Goal: Task Accomplishment & Management: Complete application form

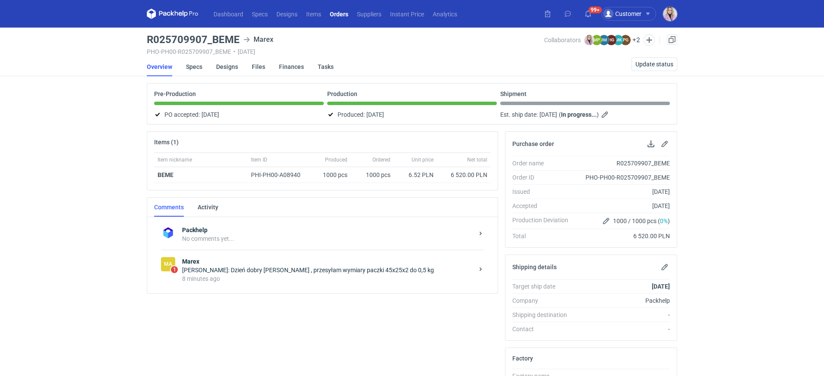
click at [321, 279] on div "8 minutes ago" at bounding box center [327, 278] width 291 height 9
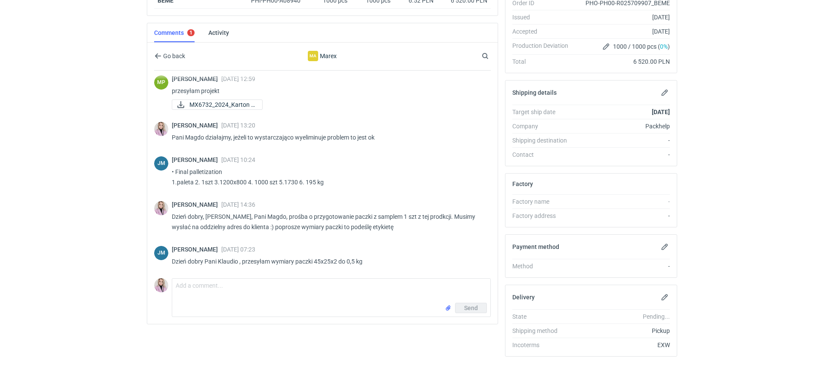
scroll to position [175, 0]
drag, startPoint x: 365, startPoint y: 258, endPoint x: 315, endPoint y: 262, distance: 49.6
click at [315, 262] on p "Dzień dobry Pani Klaudio , przesyłam wymiary paczki 45x25x2 do 0,5 kg" at bounding box center [328, 261] width 312 height 10
copy p "45x25x2 do 0,5 kg"
click at [356, 256] on p "Dzień dobry Pani Klaudio , przesyłam wymiary paczki 45x25x2 do 0,5 kg" at bounding box center [328, 261] width 312 height 10
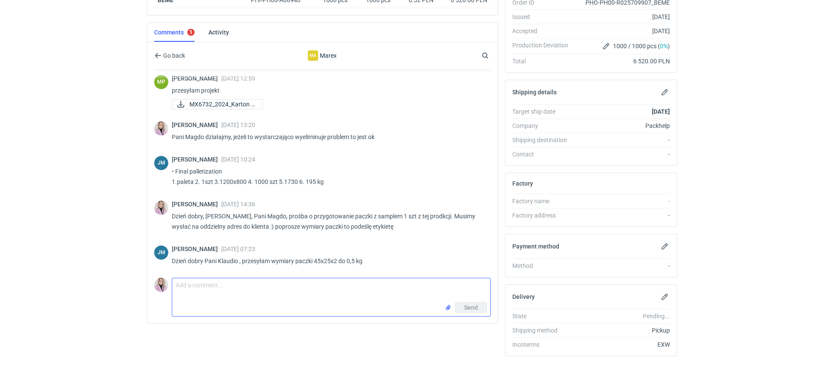
click at [230, 284] on textarea "Comment message" at bounding box center [331, 290] width 318 height 24
click at [318, 292] on textarea "Dzień dobry Pani Asiu, jest szansa na jeszcze jedną taką paczkę z 1 szt opakowa…" at bounding box center [331, 290] width 318 height 24
type textarea "Dzień dobry Pani Asiu, jest szansa na jeszcze jedną taką paczkę z 1 szt opakowa…"
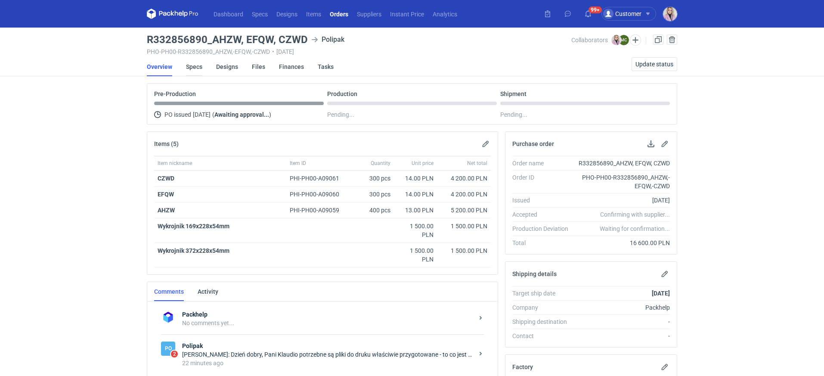
click at [192, 66] on link "Specs" at bounding box center [194, 66] width 16 height 19
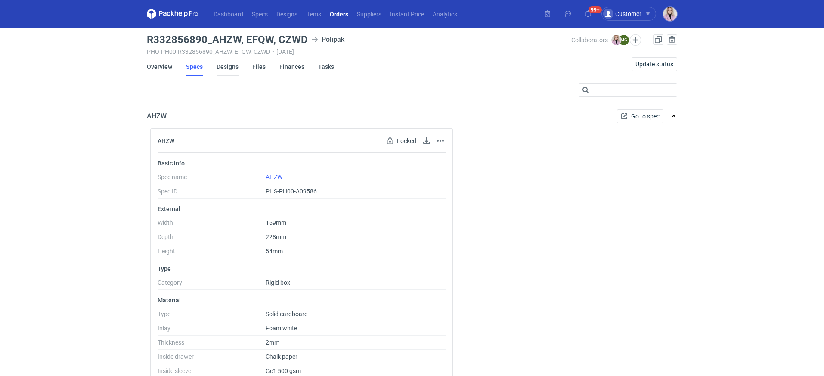
click at [232, 68] on link "Designs" at bounding box center [228, 66] width 22 height 19
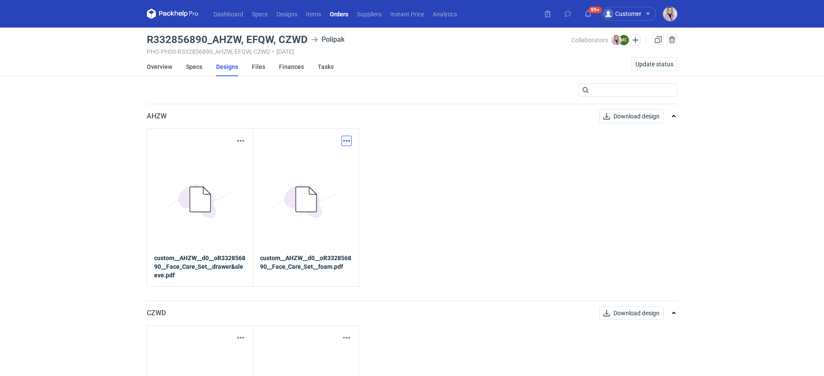
click at [347, 143] on button "button" at bounding box center [346, 141] width 10 height 10
click at [320, 161] on link "Download design part" at bounding box center [308, 160] width 79 height 14
click at [241, 141] on button "button" at bounding box center [241, 141] width 10 height 10
click at [210, 161] on link "Download design part" at bounding box center [202, 160] width 79 height 14
click at [159, 62] on link "Overview" at bounding box center [159, 66] width 25 height 19
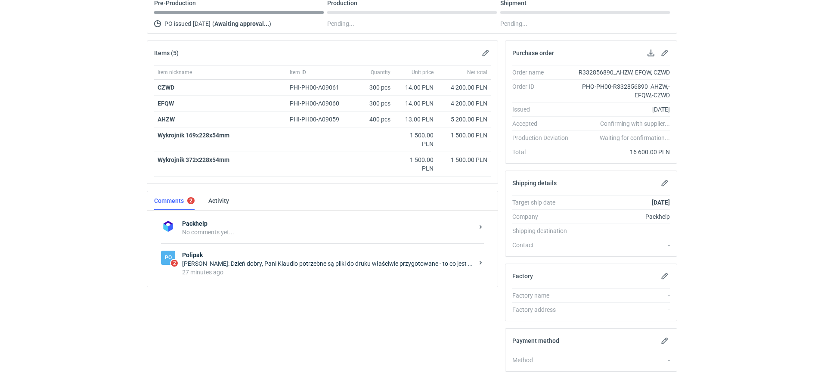
scroll to position [92, 0]
click at [267, 262] on div "Marcin Czarnecki: Dzień dobry, Pani Klaudio potrzebne są pliki do druku właściw…" at bounding box center [327, 262] width 291 height 9
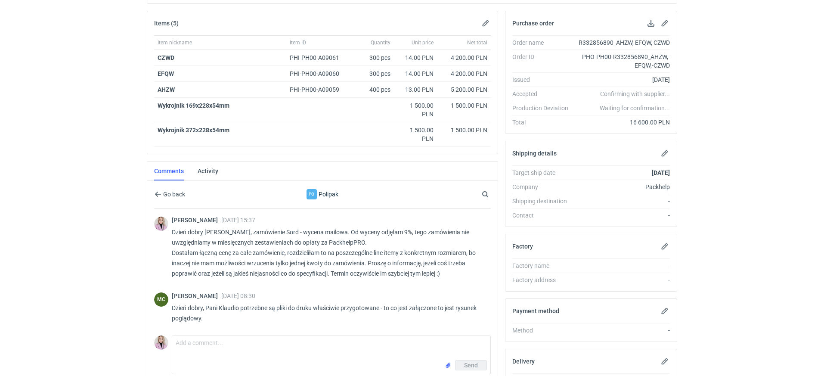
scroll to position [132, 0]
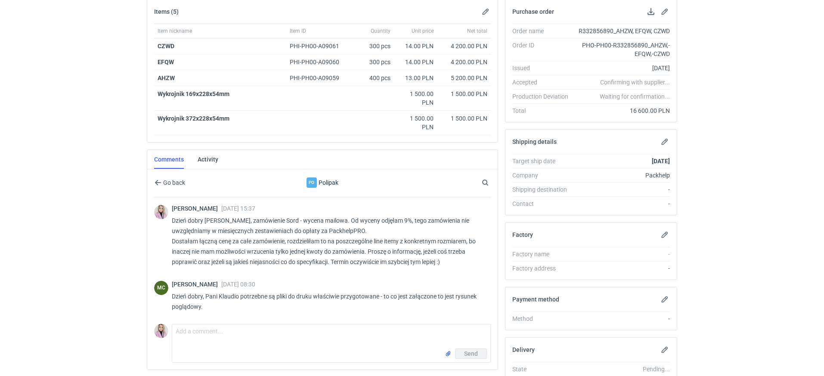
click at [115, 244] on html "Dashboard Specs Designs Items Orders Suppliers Instant Price Analytics 99+ 99+ …" at bounding box center [412, 56] width 824 height 376
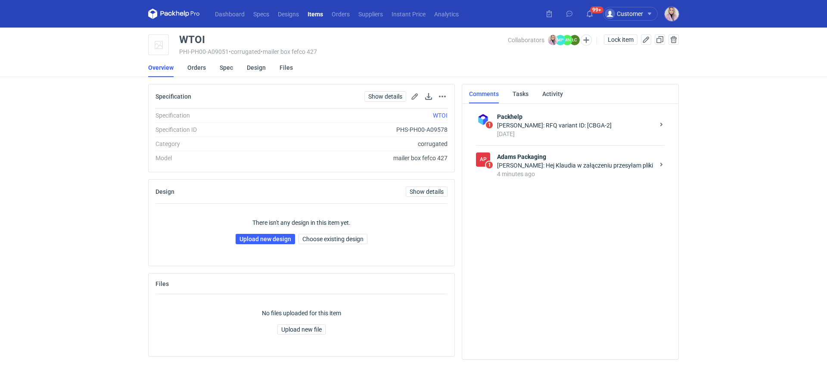
click at [529, 165] on div "Martyna Paroń: Hej Klaudia w załączeniu przesyłam pliki" at bounding box center [575, 165] width 157 height 9
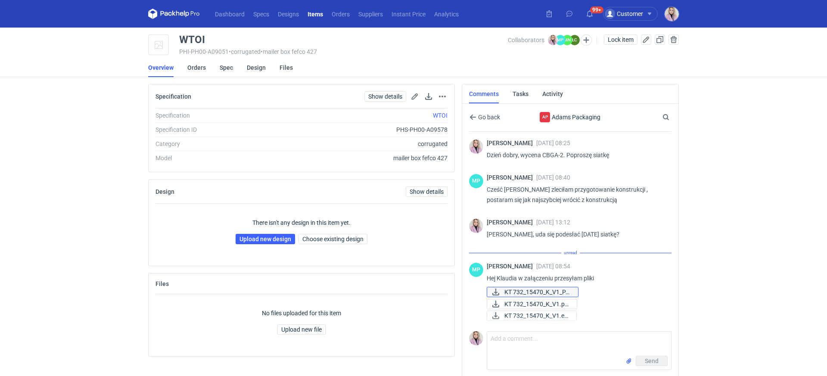
click at [535, 291] on span "KT 732_15470_K_V1_PA..." at bounding box center [537, 291] width 67 height 9
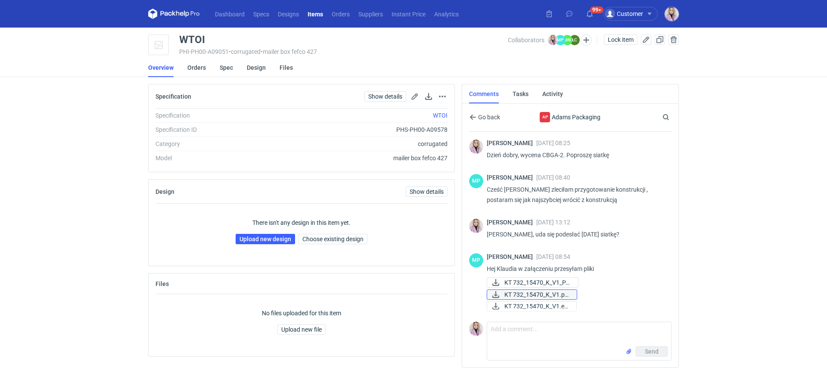
click at [548, 294] on span "KT 732_15470_K_V1.pd..." at bounding box center [536, 294] width 65 height 9
click at [533, 305] on span "KT 732_15470_K_V1.ep..." at bounding box center [536, 305] width 65 height 9
click at [514, 345] on form "Comment message Send" at bounding box center [579, 341] width 185 height 39
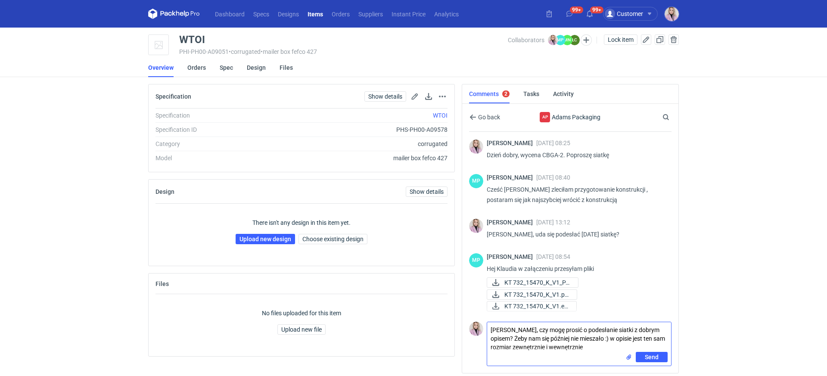
type textarea "[PERSON_NAME], czy mogę prosić o podesłanie siatki z dobrym opisem? Żeby nam si…"
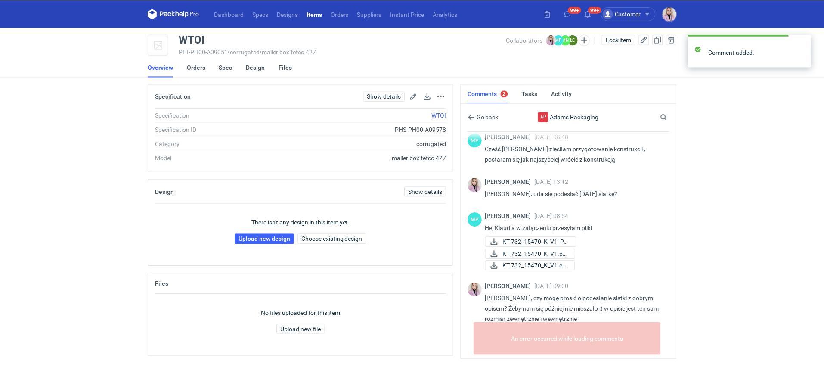
scroll to position [37, 0]
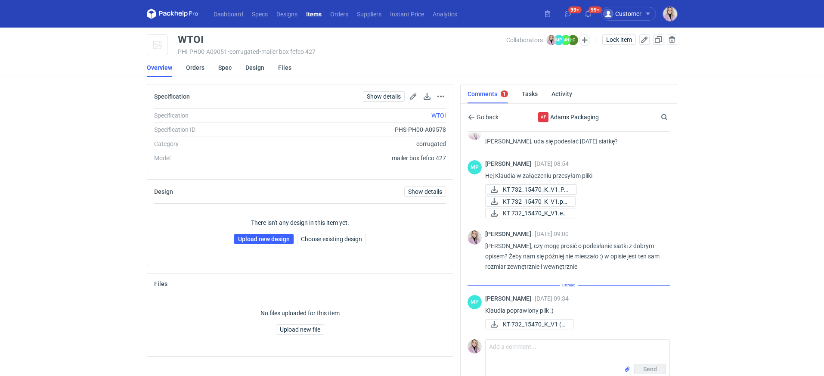
scroll to position [84, 0]
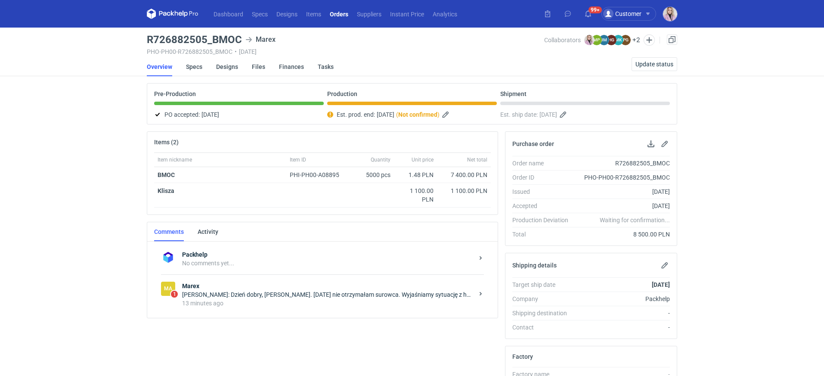
click at [267, 297] on div "[PERSON_NAME]: Dzień dobry, [PERSON_NAME]. [DATE] nie otrzymałam surowca. Wyjaś…" at bounding box center [329, 295] width 295 height 26
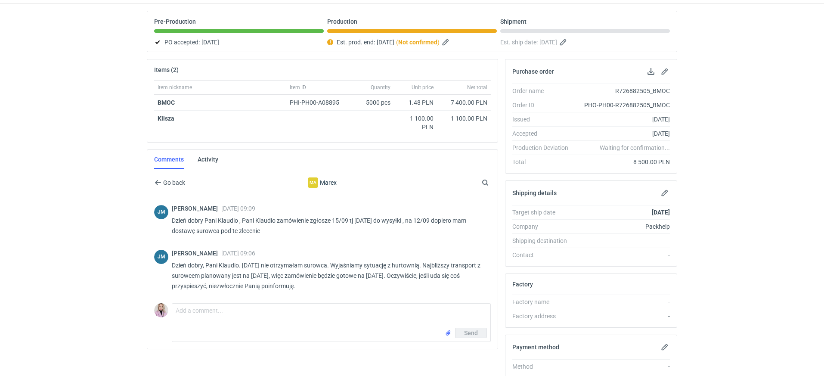
scroll to position [86, 0]
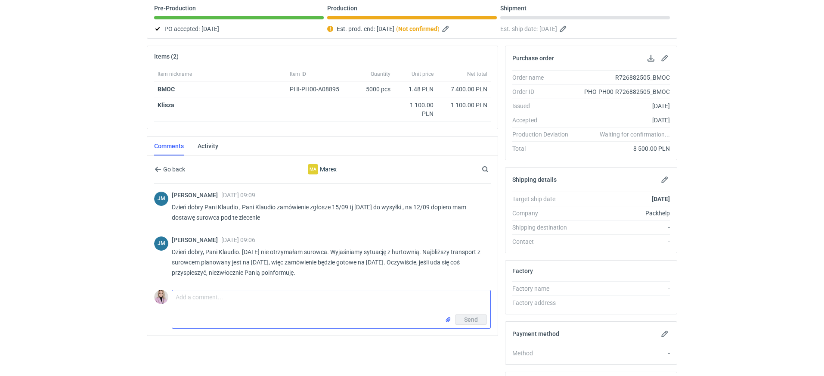
click at [220, 297] on textarea "Comment message" at bounding box center [331, 302] width 318 height 24
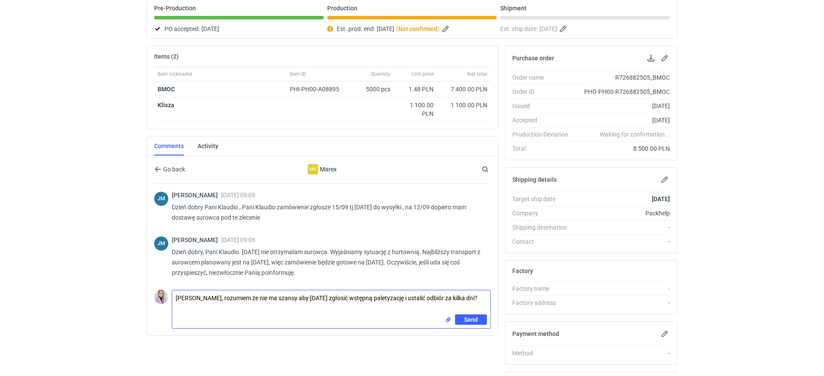
type textarea "[PERSON_NAME], rozumiem że nie ma szansy aby [DATE] zgłosić wstępną paletyzację…"
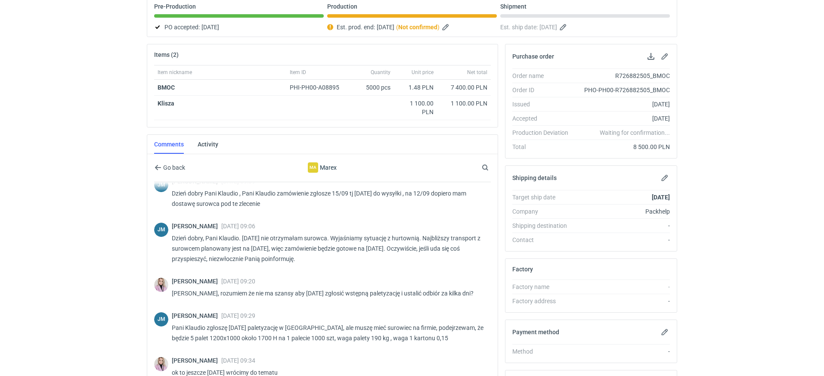
scroll to position [0, 0]
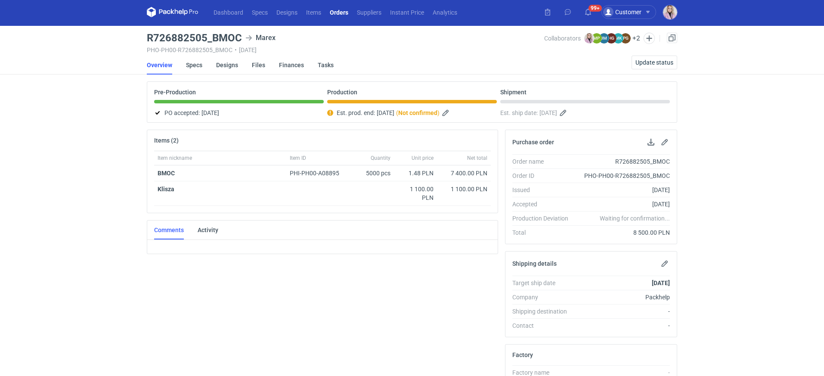
scroll to position [2, 0]
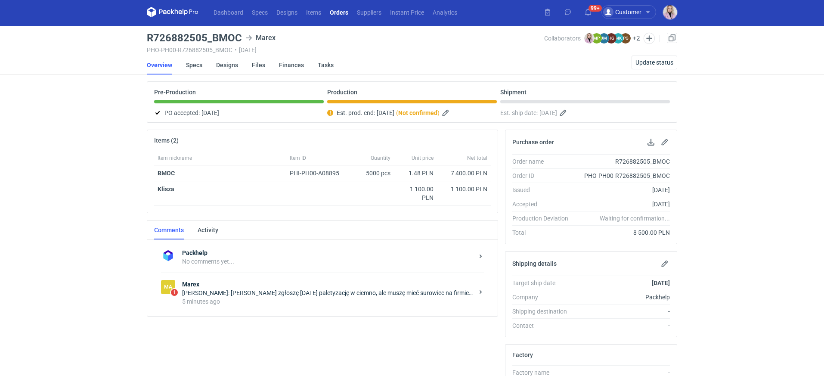
click at [278, 284] on strong "Marex" at bounding box center [327, 284] width 291 height 9
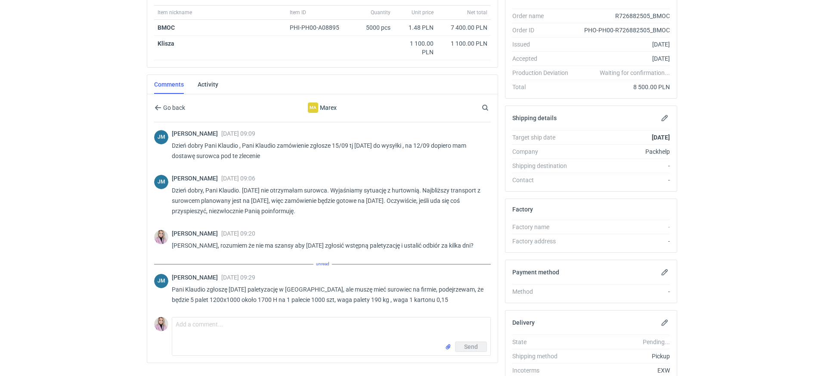
scroll to position [148, 0]
click at [227, 318] on textarea "Comment message" at bounding box center [331, 329] width 318 height 24
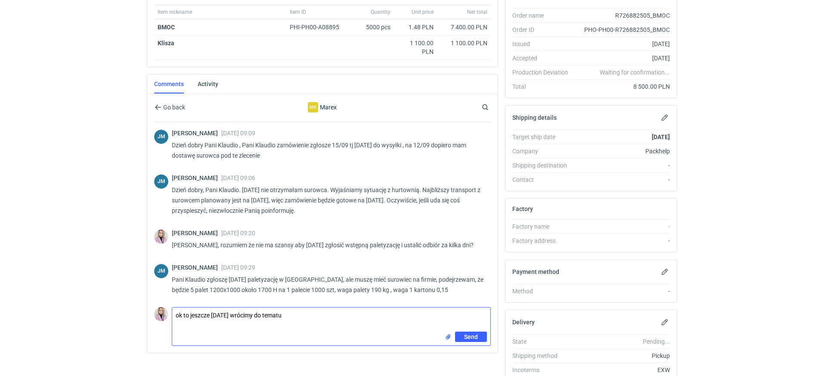
type textarea "ok to jeszcze [DATE] wrócimy do tematu"
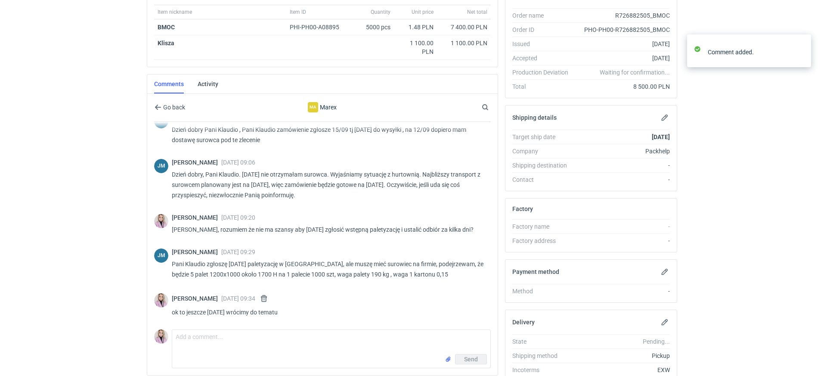
scroll to position [12, 0]
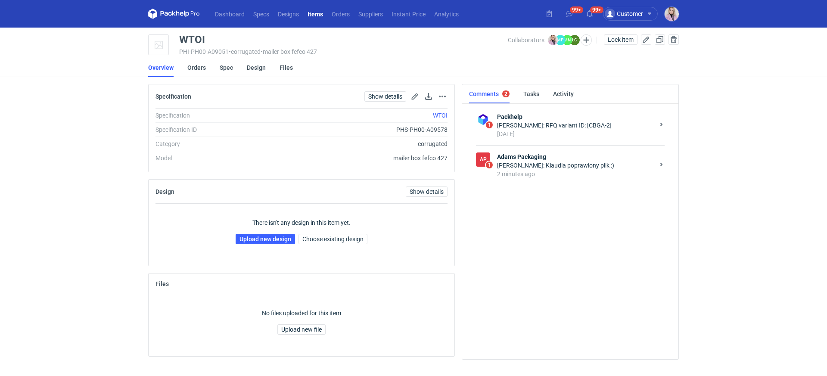
click at [567, 165] on div "[PERSON_NAME]: Klaudia poprawiony plik :)" at bounding box center [575, 165] width 157 height 9
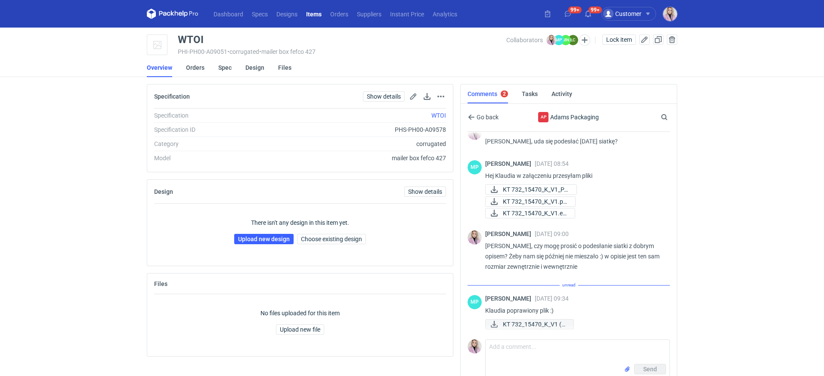
scroll to position [84, 0]
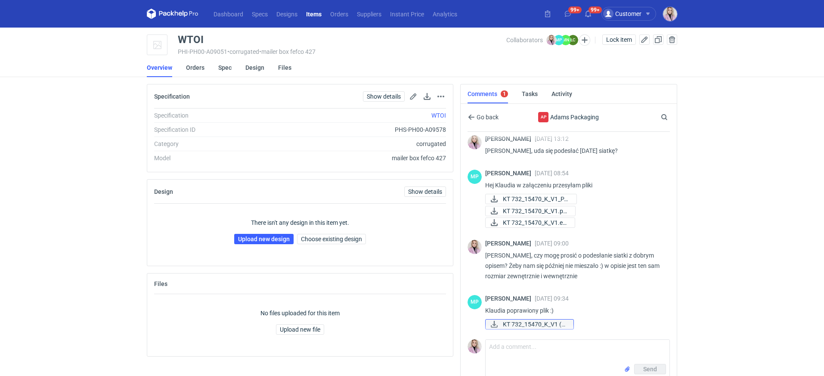
click at [548, 324] on span "KT 732_15470_K_V1 (3..." at bounding box center [535, 323] width 64 height 9
click at [556, 222] on span "KT 732_15470_K_V1.ep..." at bounding box center [535, 222] width 65 height 9
click at [198, 45] on div "WTOI PHI-PH00-A09051 • corrugated • mailer box fefco 427" at bounding box center [342, 45] width 328 height 22
click at [190, 40] on div "WTOI" at bounding box center [191, 39] width 26 height 10
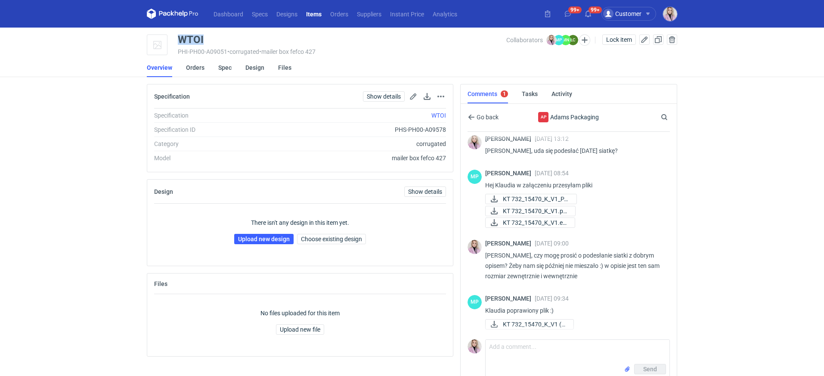
copy div "WTOI"
click at [205, 40] on div "WTOI" at bounding box center [342, 39] width 328 height 10
drag, startPoint x: 206, startPoint y: 40, endPoint x: 179, endPoint y: 40, distance: 26.7
click at [178, 40] on div "WTOI" at bounding box center [342, 39] width 328 height 10
click at [179, 40] on div "WTOI" at bounding box center [191, 39] width 26 height 10
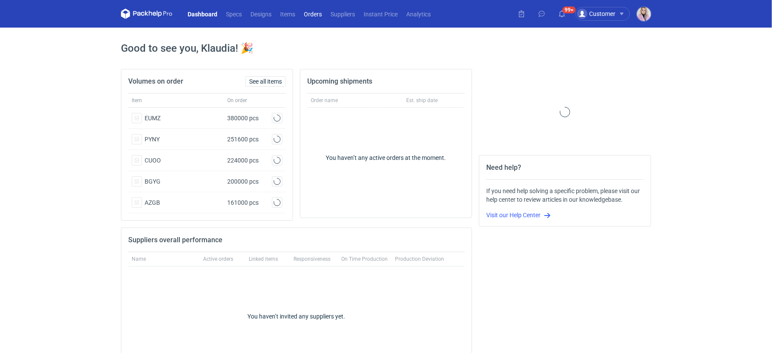
click at [316, 15] on link "Orders" at bounding box center [313, 14] width 27 height 10
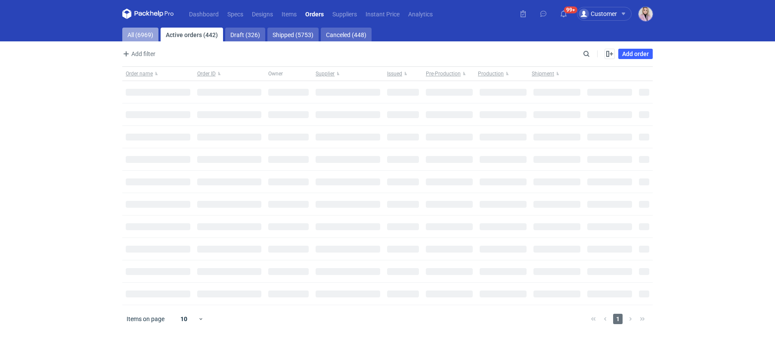
click at [137, 34] on link "All (6969)" at bounding box center [140, 35] width 36 height 14
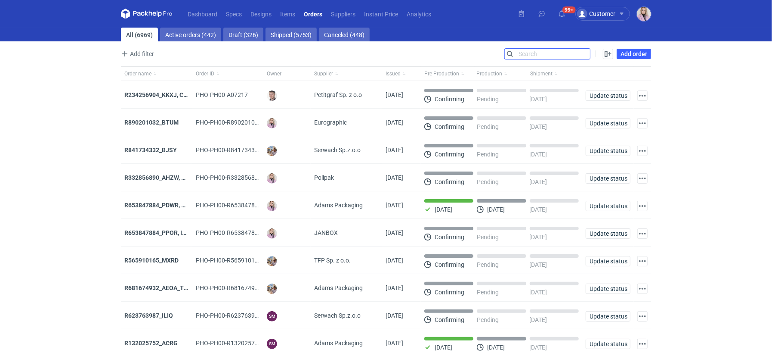
click at [588, 53] on input "Search" at bounding box center [547, 54] width 85 height 10
paste input "LPME"
type input "LPME"
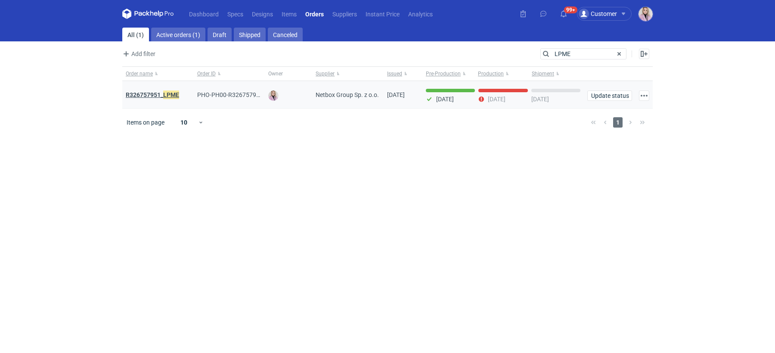
click at [164, 94] on em "LPME" at bounding box center [171, 94] width 16 height 9
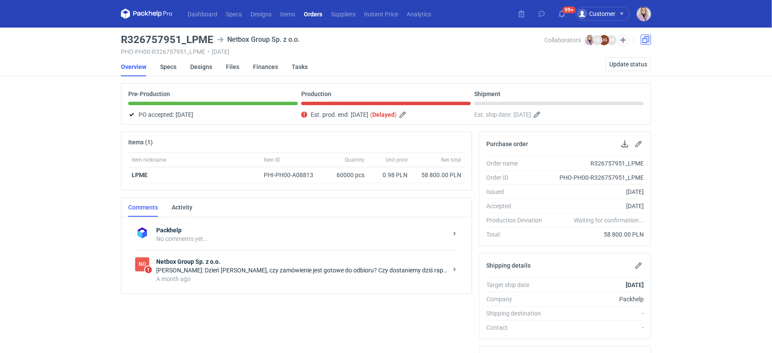
click at [648, 40] on link at bounding box center [646, 39] width 10 height 10
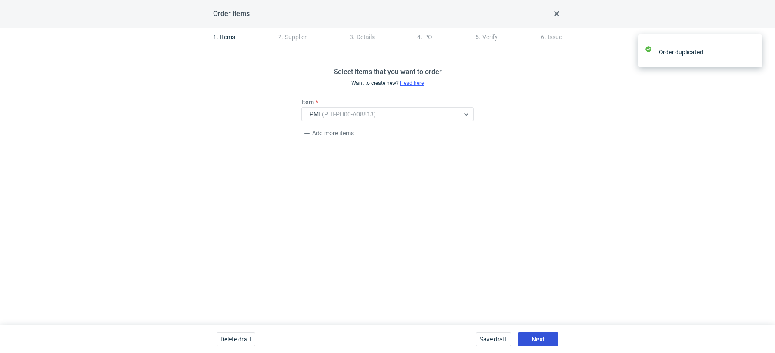
click at [536, 341] on span "Next" at bounding box center [538, 339] width 13 height 6
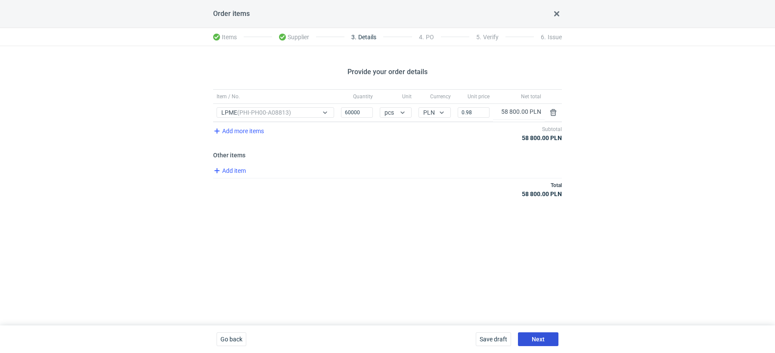
click at [542, 338] on span "Next" at bounding box center [538, 339] width 13 height 6
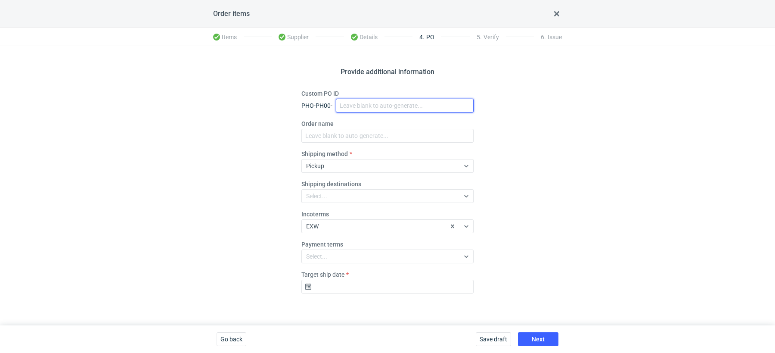
click at [348, 105] on input "Custom PO ID" at bounding box center [405, 106] width 138 height 14
paste input "R221512064_IZXD"
type input "R221512064_IZXD"
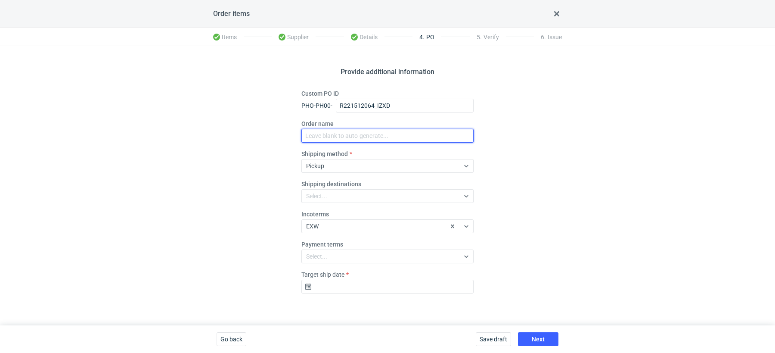
click at [332, 134] on input "Order name" at bounding box center [387, 136] width 172 height 14
paste input "R221512064_IZXD"
type input "R221512064_IZXD"
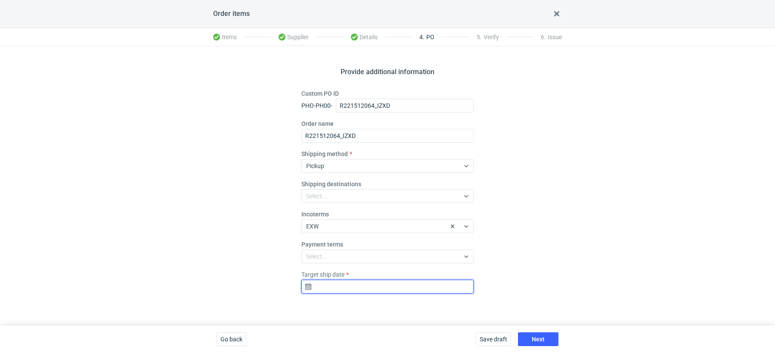
click at [334, 285] on input "Target ship date" at bounding box center [387, 286] width 172 height 14
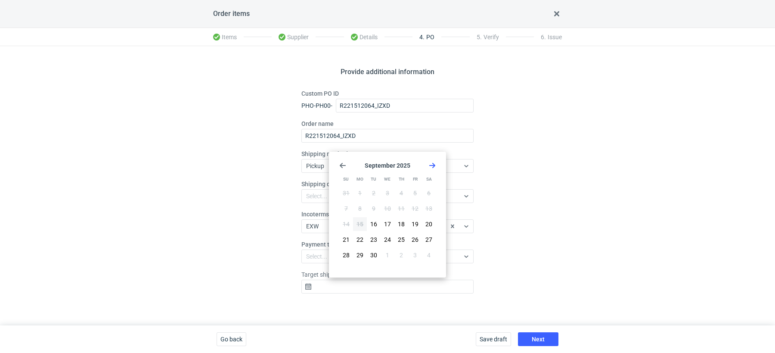
click at [435, 163] on icon "Go forward 1 month" at bounding box center [432, 165] width 7 height 7
click at [360, 209] on span "6" at bounding box center [359, 208] width 3 height 9
type input "2025-10-06"
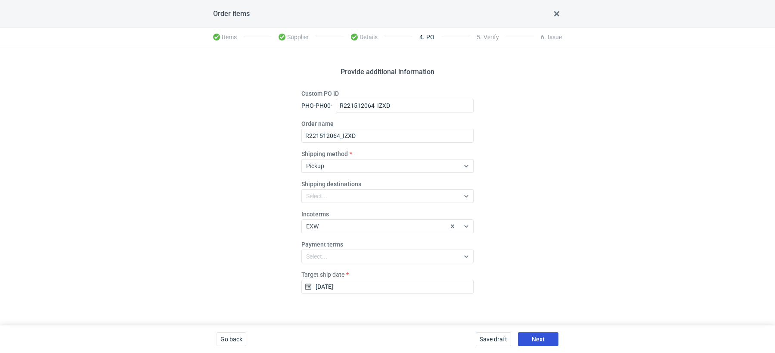
click at [530, 335] on button "Next" at bounding box center [538, 339] width 40 height 14
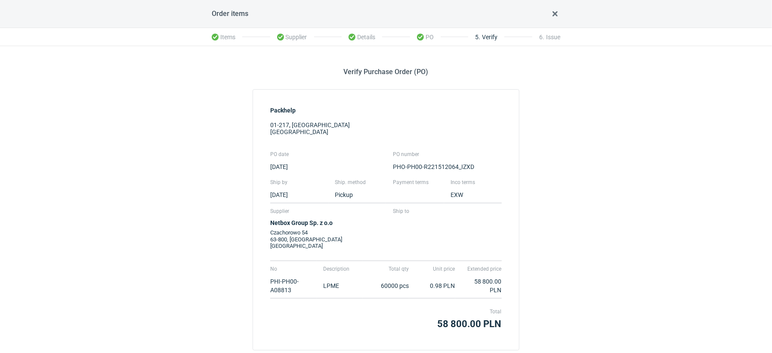
scroll to position [55, 0]
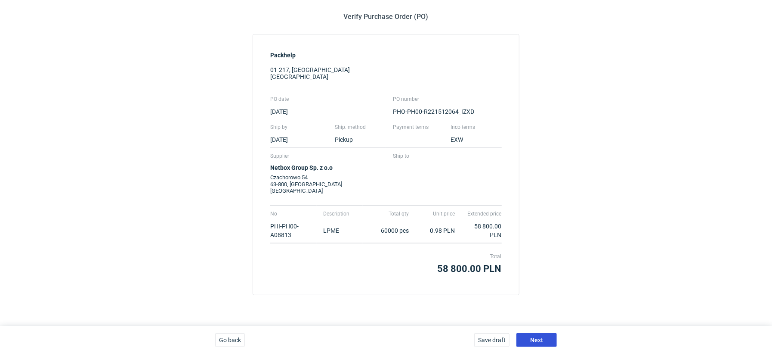
click at [533, 333] on button "Next" at bounding box center [537, 340] width 40 height 14
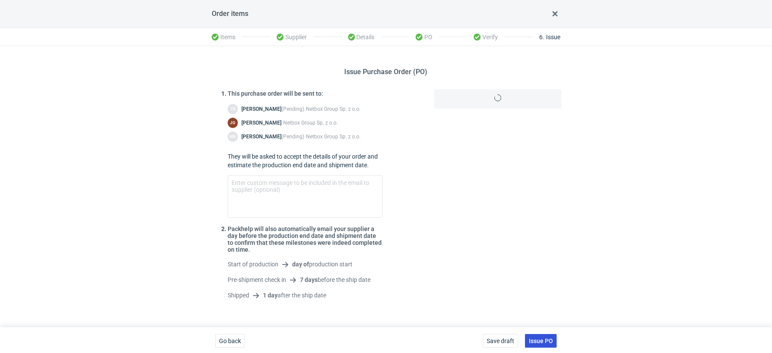
click at [536, 338] on span "Issue PO" at bounding box center [541, 341] width 24 height 6
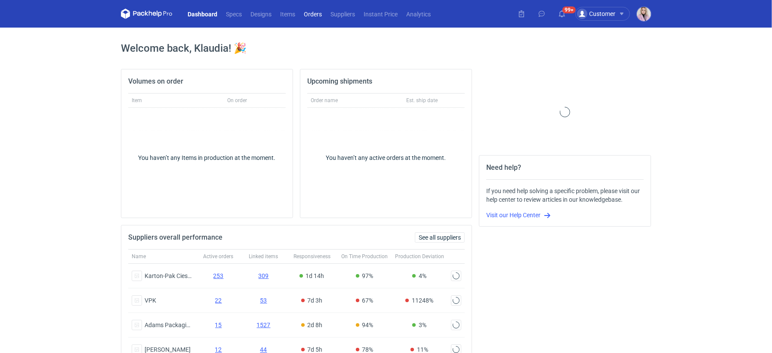
click at [310, 13] on link "Orders" at bounding box center [313, 14] width 27 height 10
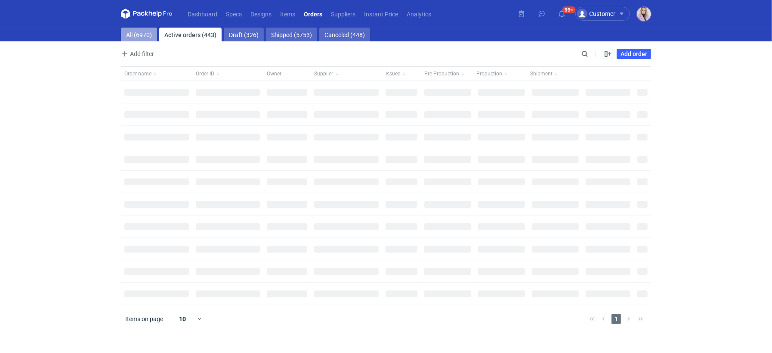
click at [137, 35] on link "All (6970)" at bounding box center [139, 35] width 36 height 14
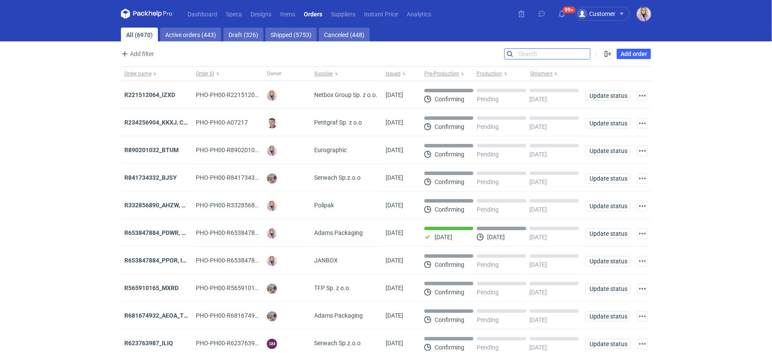
click at [581, 50] on input "Search" at bounding box center [547, 54] width 85 height 10
click at [582, 50] on input "Search" at bounding box center [547, 54] width 85 height 10
paste input "PPOR"
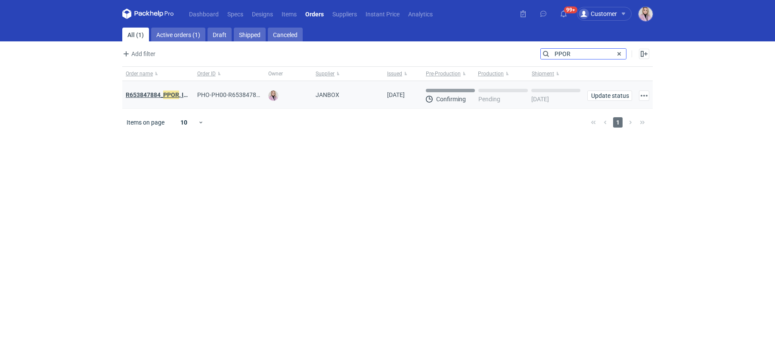
type input "PPOR"
click at [153, 92] on strong "R653847884_ PPOR , IDRT, RRRT" at bounding box center [169, 94] width 87 height 9
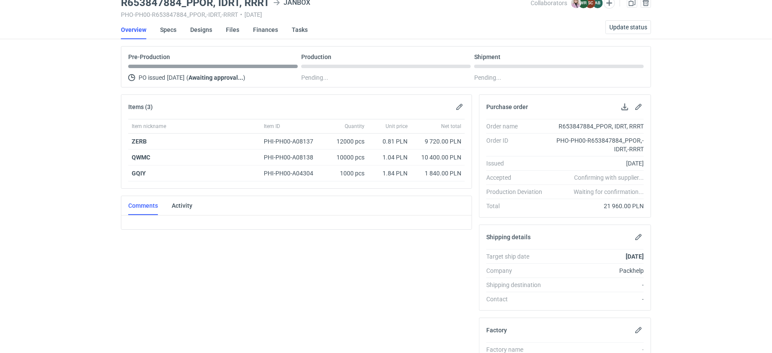
scroll to position [59, 0]
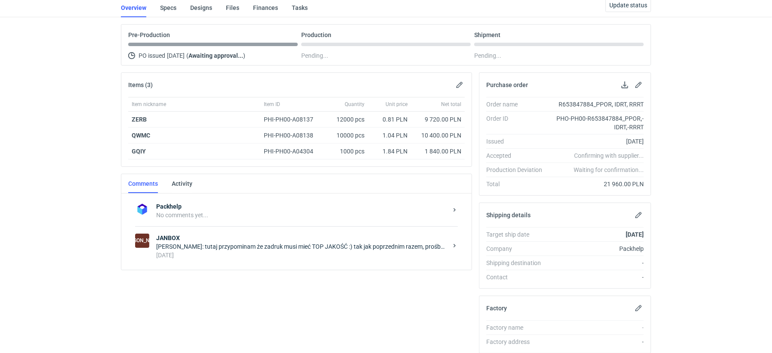
click at [235, 257] on div "[DATE]" at bounding box center [301, 255] width 291 height 9
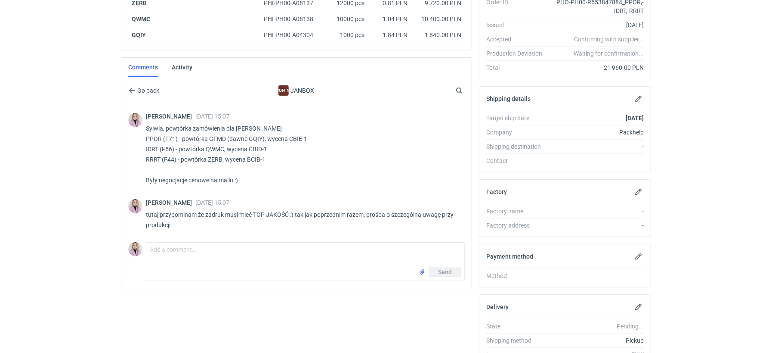
scroll to position [181, 0]
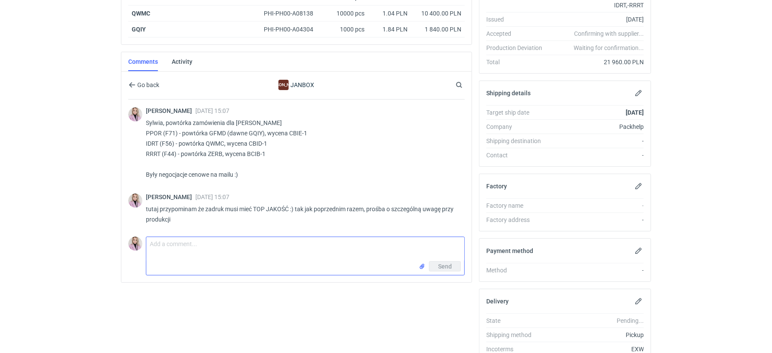
click at [180, 257] on textarea "Comment message" at bounding box center [305, 249] width 318 height 24
type textarea "Cześć Sylwia"
drag, startPoint x: 193, startPoint y: 248, endPoint x: 68, endPoint y: 235, distance: 125.9
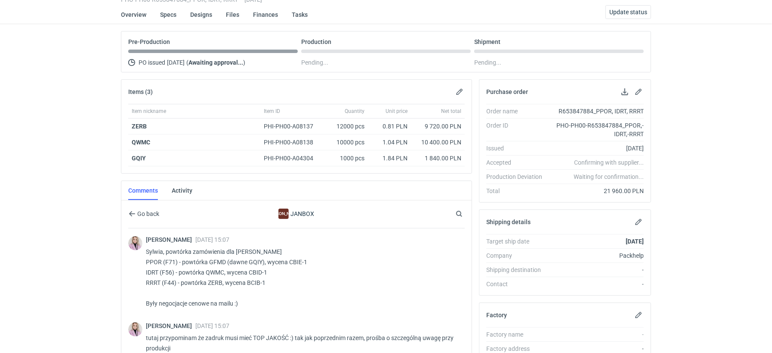
scroll to position [53, 0]
